Goal: Task Accomplishment & Management: Manage account settings

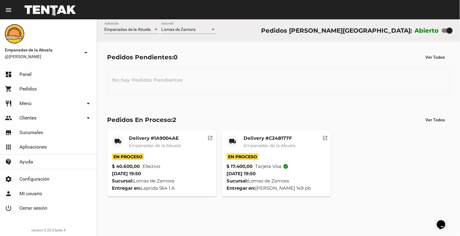
click at [181, 24] on div "Lomas de Zamora Sucursal" at bounding box center [188, 28] width 55 height 12
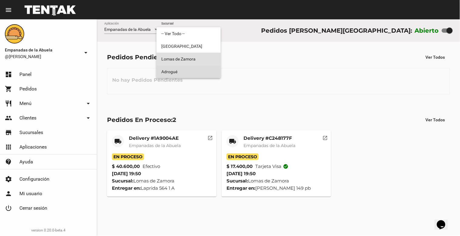
click at [174, 68] on span "Adrogué" at bounding box center [188, 71] width 55 height 13
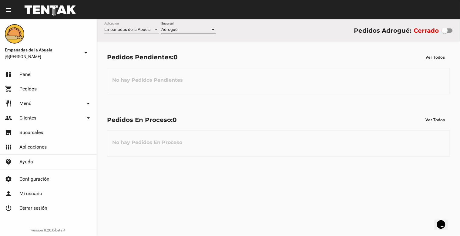
click at [192, 28] on div "Adrogué" at bounding box center [185, 29] width 49 height 5
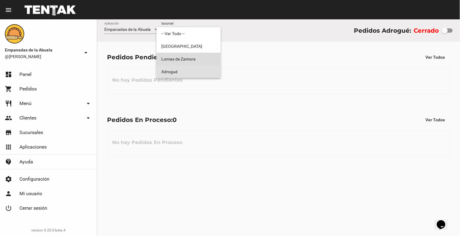
click at [190, 58] on span "Lomas de Zamora" at bounding box center [188, 59] width 55 height 13
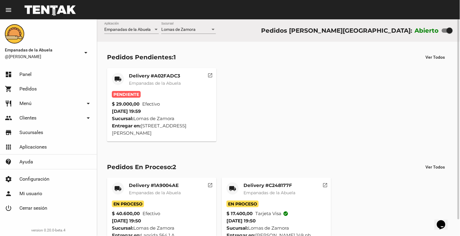
click at [147, 80] on div "Delivery #A02FADC3 Empanadas de la Abuela" at bounding box center [155, 82] width 52 height 18
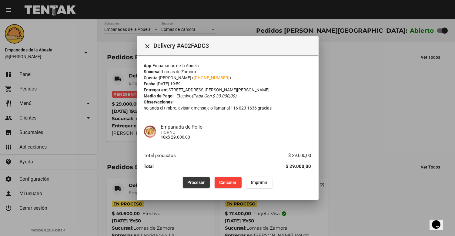
click at [196, 184] on span "Procesar" at bounding box center [196, 182] width 17 height 5
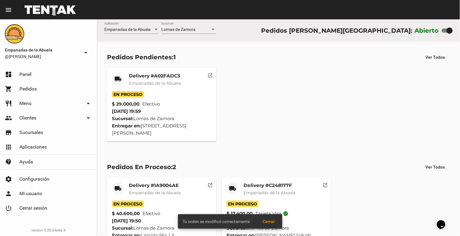
click at [128, 77] on mat-card-header "local_shipping Delivery #A02FADC3 Empanadas de [GEOGRAPHIC_DATA]" at bounding box center [162, 82] width 100 height 18
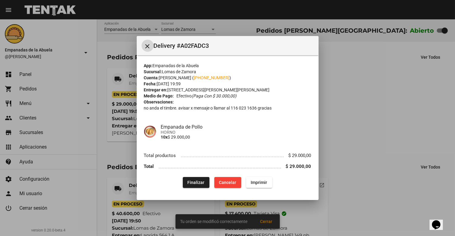
click at [261, 180] on span "Imprimir" at bounding box center [259, 182] width 16 height 5
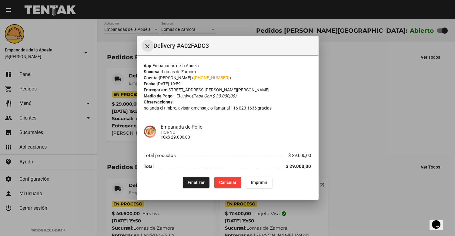
click at [142, 45] on button "close" at bounding box center [148, 46] width 12 height 12
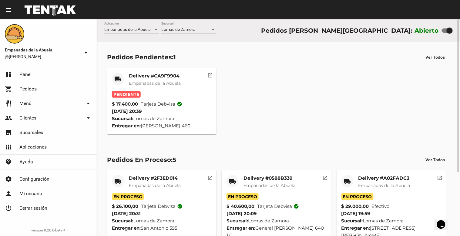
click at [148, 82] on span "Empanadas de la Abuela" at bounding box center [155, 83] width 52 height 5
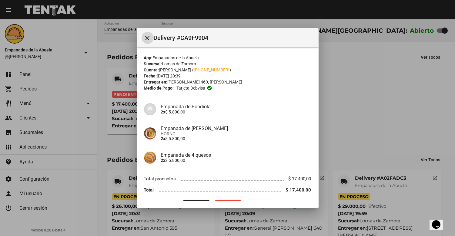
scroll to position [15, 0]
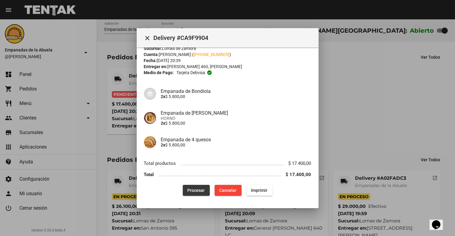
click at [183, 189] on button "Procesar" at bounding box center [196, 190] width 27 height 11
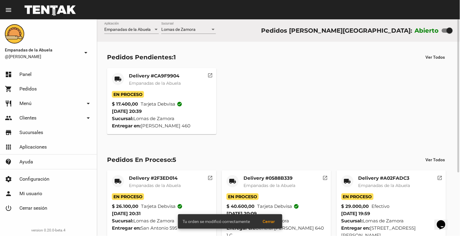
click at [144, 84] on span "Empanadas de la Abuela" at bounding box center [155, 83] width 52 height 5
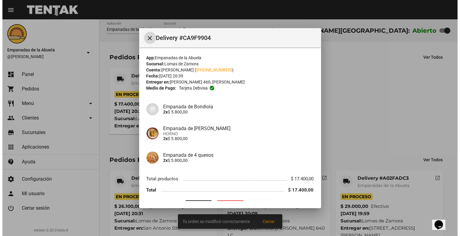
scroll to position [15, 0]
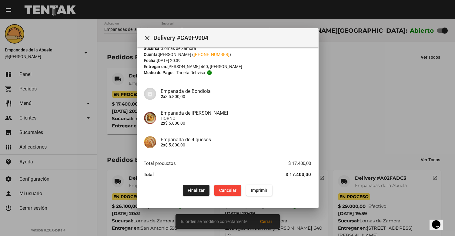
click at [259, 199] on mat-dialog-content "App: Empanadas de la Abuela Sucursal: [PERSON_NAME] Cuenta: [PERSON_NAME] ( [PH…" at bounding box center [228, 125] width 182 height 154
click at [265, 187] on button "Imprimir" at bounding box center [259, 190] width 26 height 11
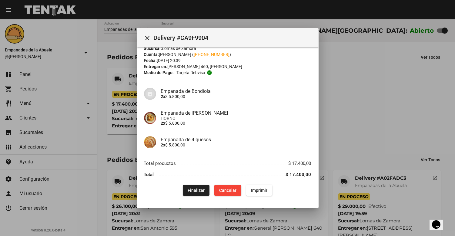
click at [147, 35] on mat-icon "close" at bounding box center [147, 38] width 7 height 7
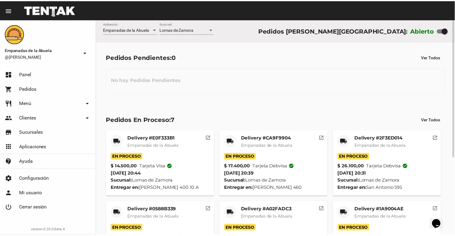
scroll to position [122, 0]
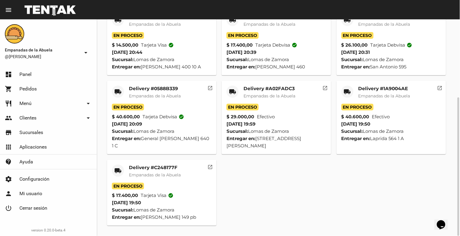
click at [150, 173] on span "Empanadas de la Abuela" at bounding box center [155, 174] width 52 height 5
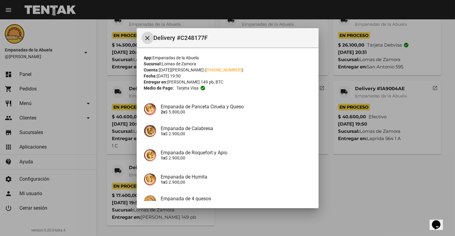
scroll to position [59, 0]
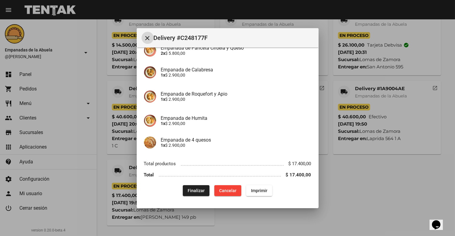
click at [190, 189] on span "Finalizar" at bounding box center [196, 191] width 17 height 5
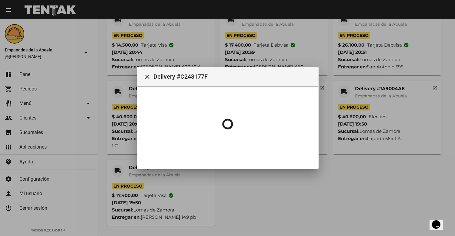
scroll to position [0, 0]
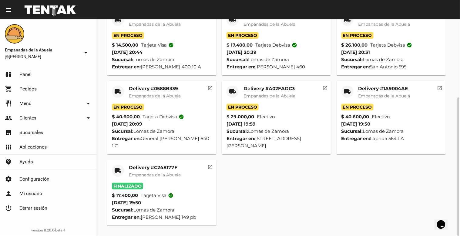
click at [380, 95] on span "Empanadas de la Abuela" at bounding box center [384, 95] width 52 height 5
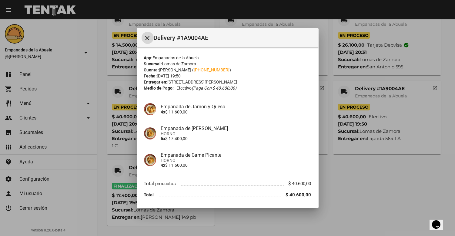
scroll to position [20, 0]
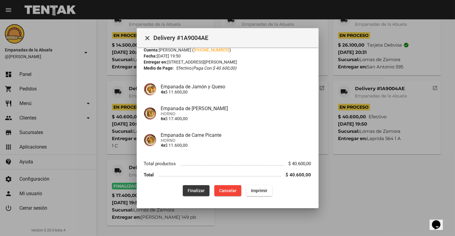
click at [194, 192] on span "Finalizar" at bounding box center [196, 191] width 17 height 5
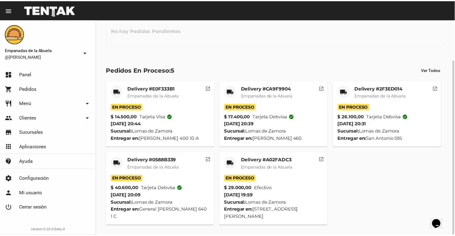
scroll to position [50, 0]
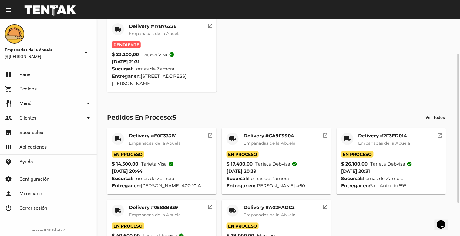
click at [160, 31] on span "Empanadas de la Abuela" at bounding box center [155, 33] width 52 height 5
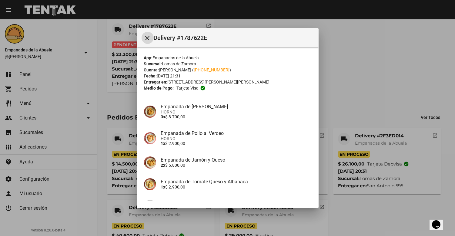
scroll to position [64, 0]
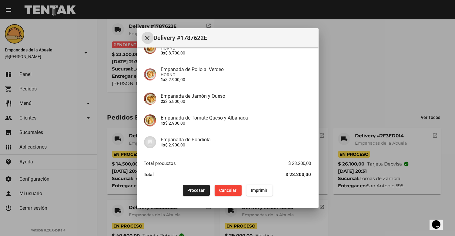
click at [195, 188] on span "Procesar" at bounding box center [196, 190] width 17 height 5
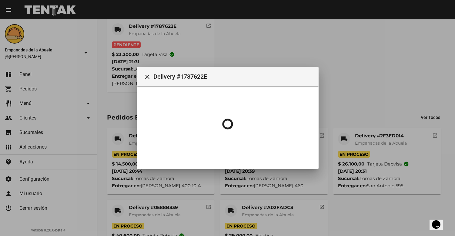
scroll to position [0, 0]
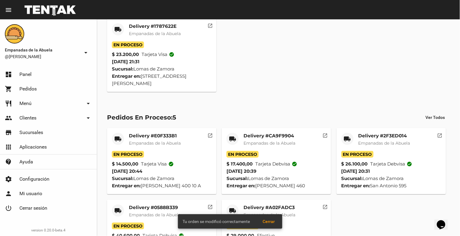
click at [157, 30] on div "Delivery #1787622E Empanadas de la Abuela" at bounding box center [155, 32] width 52 height 18
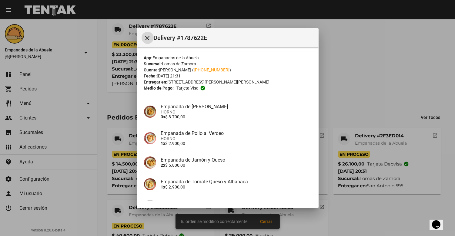
scroll to position [64, 0]
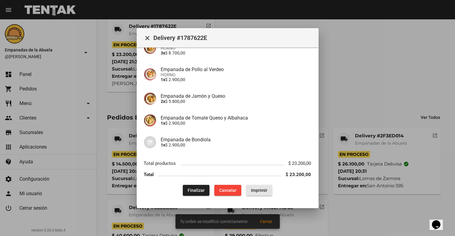
click at [265, 188] on button "Imprimir" at bounding box center [259, 190] width 26 height 11
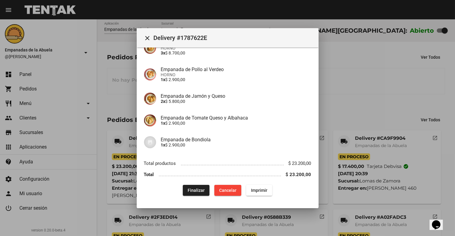
click at [149, 36] on mat-icon "close" at bounding box center [147, 38] width 7 height 7
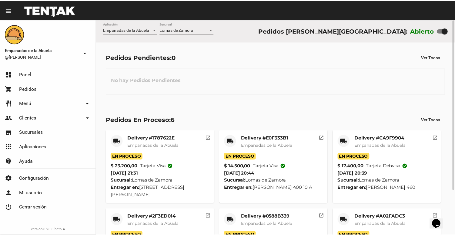
scroll to position [57, 0]
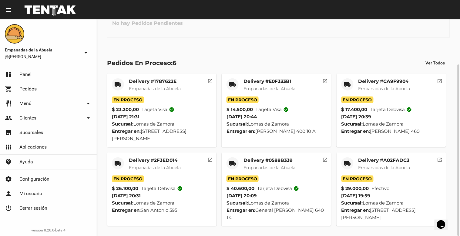
click at [389, 158] on mat-card-title "Delivery #A02FADC3" at bounding box center [384, 161] width 52 height 6
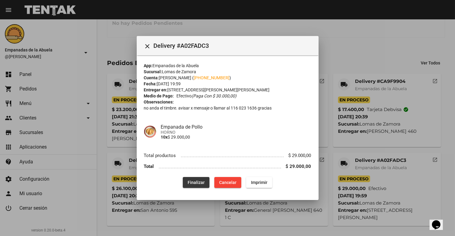
click at [192, 185] on span "Finalizar" at bounding box center [196, 182] width 17 height 5
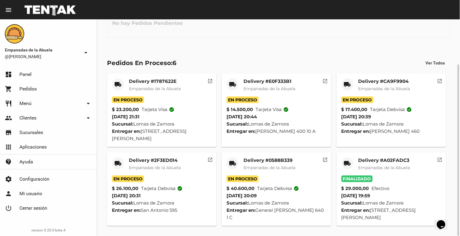
click at [273, 171] on div "Delivery #0588B339 Empanadas de [GEOGRAPHIC_DATA]" at bounding box center [269, 167] width 52 height 18
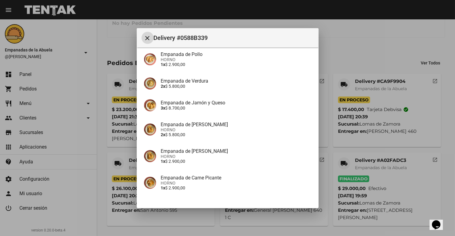
scroll to position [170, 0]
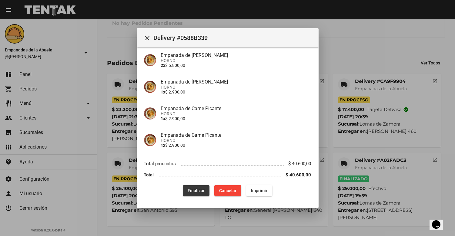
click at [188, 192] on span "Finalizar" at bounding box center [196, 191] width 17 height 5
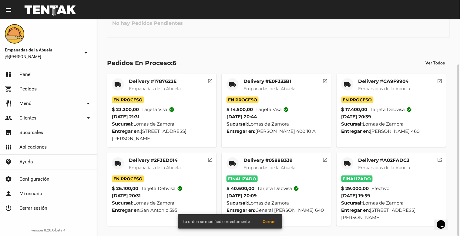
click at [156, 164] on div "Delivery #2F3ED014 Empanadas de [GEOGRAPHIC_DATA]" at bounding box center [155, 167] width 52 height 18
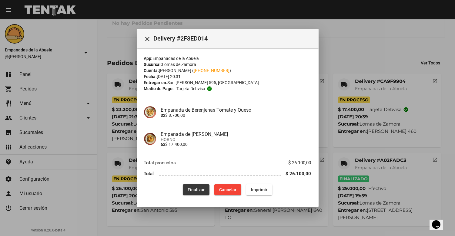
click at [201, 189] on span "Finalizar" at bounding box center [196, 190] width 17 height 5
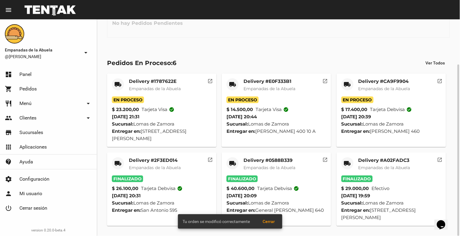
click at [376, 82] on mat-card-title "Delivery #CA9F9904" at bounding box center [384, 81] width 52 height 6
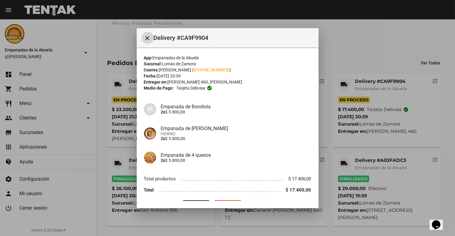
scroll to position [15, 0]
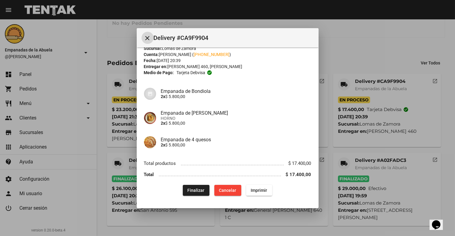
click at [195, 186] on button "Finalizar" at bounding box center [196, 190] width 27 height 11
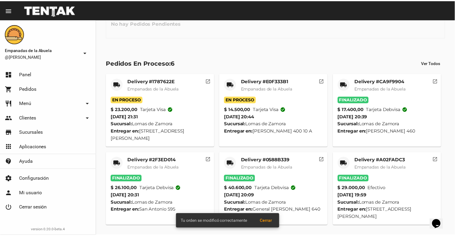
scroll to position [0, 0]
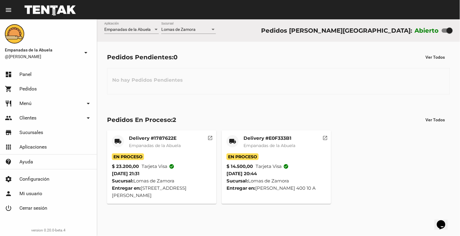
click at [265, 139] on mat-card-title "Delivery #E0F333B1" at bounding box center [269, 138] width 52 height 6
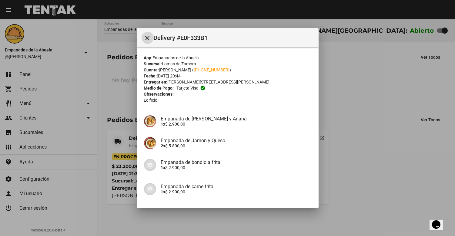
scroll to position [49, 0]
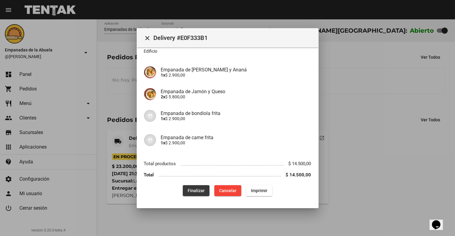
click at [198, 189] on span "Finalizar" at bounding box center [196, 191] width 17 height 5
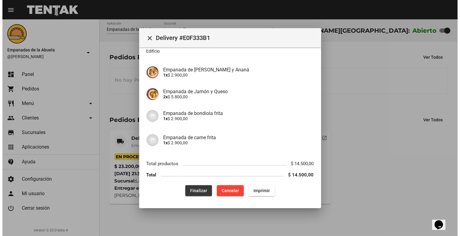
scroll to position [0, 0]
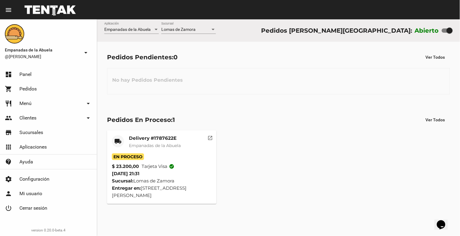
click at [446, 30] on div at bounding box center [447, 30] width 11 height 4
click at [445, 33] on input "checkbox" at bounding box center [444, 33] width 0 height 0
checkbox input "false"
